Goal: Task Accomplishment & Management: Use online tool/utility

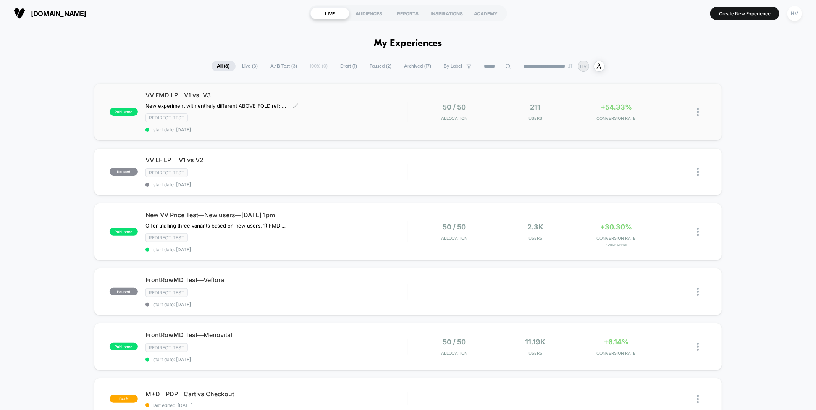
click at [379, 113] on div "Redirect Test" at bounding box center [276, 117] width 262 height 9
